Goal: Subscribe to service/newsletter

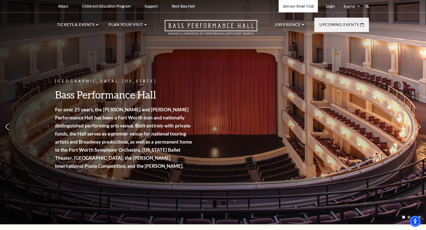
click at [296, 6] on link "Join our Email Club" at bounding box center [299, 6] width 40 height 12
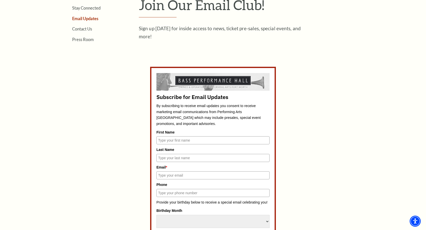
scroll to position [201, 0]
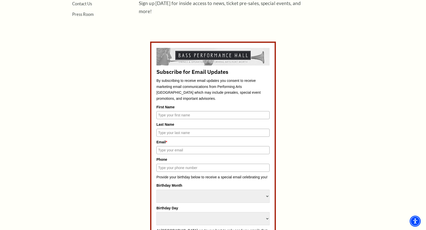
click at [181, 116] on input "First Name" at bounding box center [213, 115] width 113 height 8
type input "William"
type input "Chambers"
type input "bchambersgrl@gmail.com"
type input "2812999208"
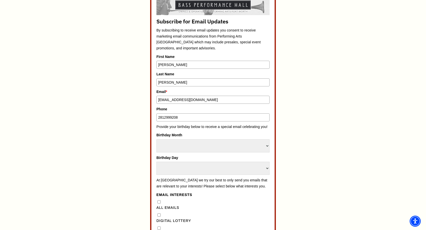
scroll to position [277, 0]
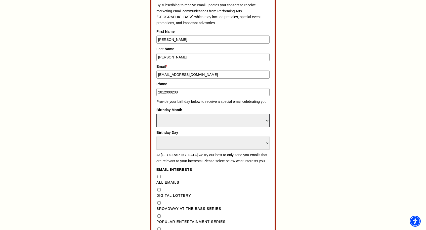
click at [266, 120] on select "Select Month January February March April May June July August September Octobe…" at bounding box center [213, 120] width 113 height 13
select select "July"
click at [157, 114] on select "Select Month January February March April May June July August September Octobe…" at bounding box center [213, 120] width 113 height 13
click at [267, 142] on select "Select Day 1 2 3 4 5 6 7 8 9 10 11 12 13 14 15 16 17 18 19 20 21 22 23 24" at bounding box center [213, 142] width 113 height 13
select select "11"
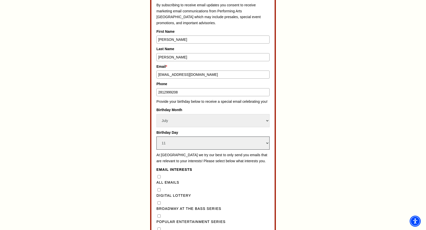
click at [157, 136] on select "Select Day 1 2 3 4 5 6 7 8 9 10 11 12 13 14 15 16 17 18 19 20 21 22 23 24" at bounding box center [213, 142] width 113 height 13
click at [237, 173] on legend "Email Interests" at bounding box center [213, 170] width 113 height 6
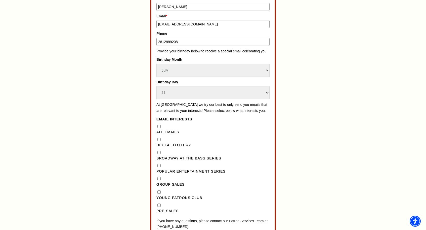
scroll to position [352, 0]
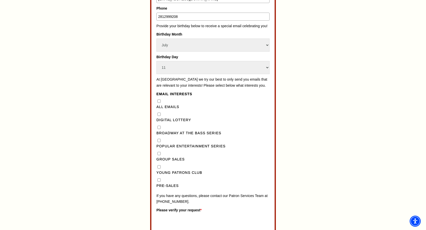
click at [159, 129] on Series"] "Broadway at the Bass Series" at bounding box center [159, 127] width 3 height 3
checkbox Series"] "true"
click at [159, 142] on Series"] "Popular Entertainment Series" at bounding box center [159, 140] width 3 height 3
checkbox Series"] "true"
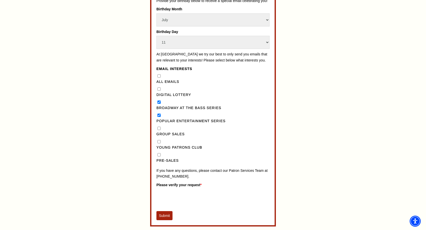
click at [160, 156] on input "Pre-Sales" at bounding box center [159, 154] width 3 height 3
checkbox input "true"
click at [160, 91] on Lottery"] "Digital Lottery" at bounding box center [159, 88] width 3 height 3
checkbox Lottery"] "true"
click at [160, 78] on Emails"] "All Emails" at bounding box center [159, 75] width 3 height 3
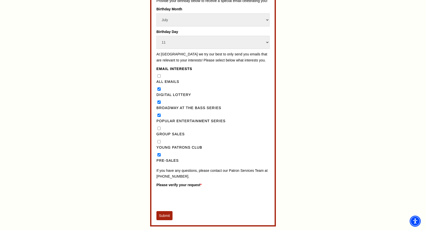
checkbox Emails"] "true"
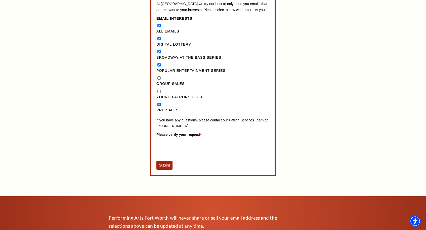
scroll to position [453, 0]
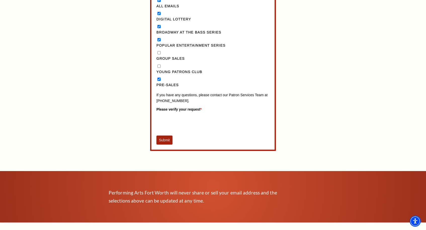
click at [163, 144] on button "Submit" at bounding box center [165, 139] width 16 height 9
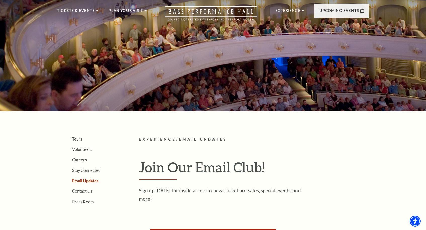
scroll to position [0, 0]
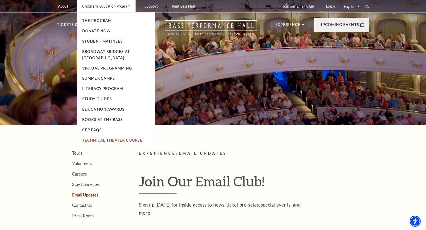
click at [110, 140] on link "Technical Theater Course" at bounding box center [112, 140] width 60 height 4
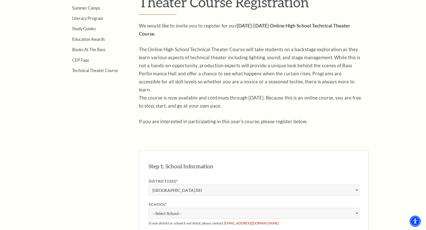
scroll to position [50, 0]
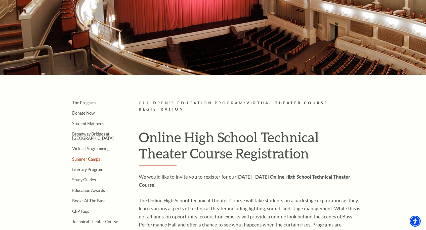
click at [86, 159] on link "Summer Camps" at bounding box center [86, 159] width 28 height 5
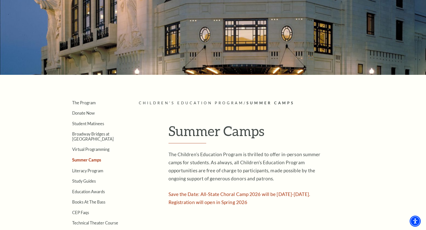
scroll to position [76, 0]
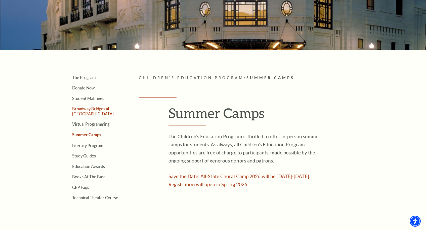
click at [92, 110] on link "Broadway Bridges at [GEOGRAPHIC_DATA]" at bounding box center [93, 111] width 42 height 10
